Goal: Check status: Check status

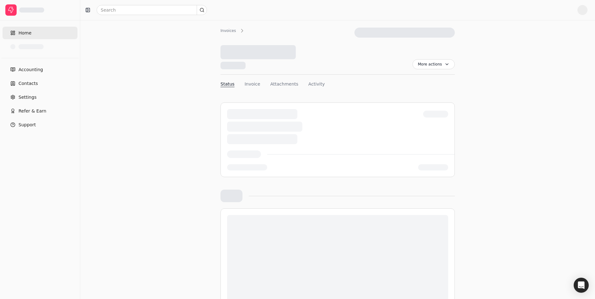
click at [25, 30] on span "Home" at bounding box center [24, 33] width 13 height 7
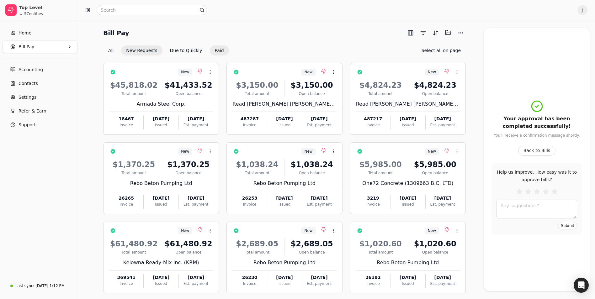
click at [210, 51] on button "Paid" at bounding box center [219, 50] width 19 height 10
click at [181, 49] on button "Due to Quickly" at bounding box center [186, 50] width 42 height 10
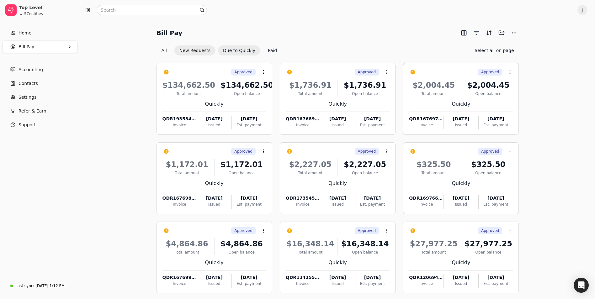
click at [192, 50] on button "New Requests" at bounding box center [194, 50] width 41 height 10
